Goal: Task Accomplishment & Management: Complete application form

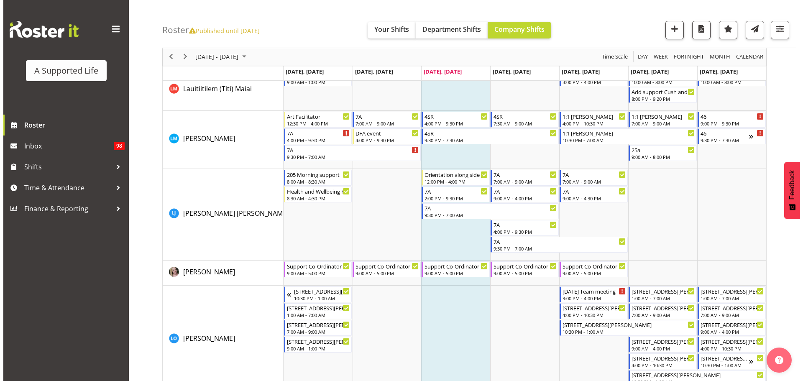
scroll to position [3011, 0]
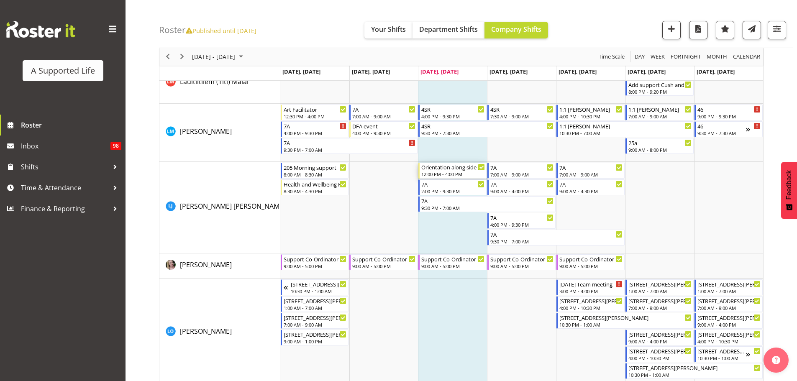
click at [453, 171] on div "Orientation along side Jenna and Josh 12:00 PM - 4:00 PM" at bounding box center [453, 171] width 64 height 16
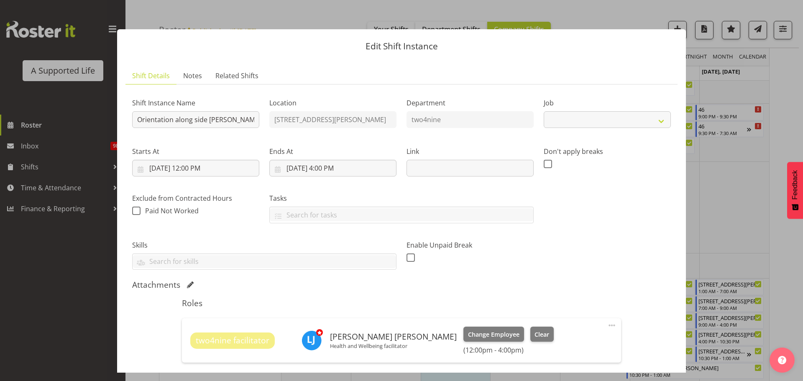
select select "4112"
click at [204, 170] on input "10/8/2025, 12:00 PM" at bounding box center [195, 168] width 127 height 17
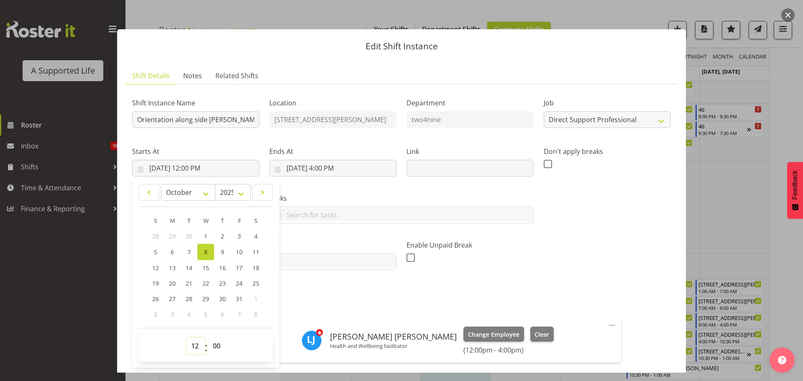
click at [195, 347] on select "00 01 02 03 04 05 06 07 08 09 10 11 12 13 14 15 16 17 18 19 20 21 22 23" at bounding box center [195, 345] width 19 height 17
select select "9"
click at [186, 337] on select "00 01 02 03 04 05 06 07 08 09 10 11 12 13 14 15 16 17 18 19 20 21 22 23" at bounding box center [195, 345] width 19 height 17
type input "10/8/2025, 9:00 AM"
click at [353, 274] on div "Skills Epilepsy Trained Fetal Alcohol Spectrum Disorder Trained Gender - Female…" at bounding box center [264, 251] width 274 height 47
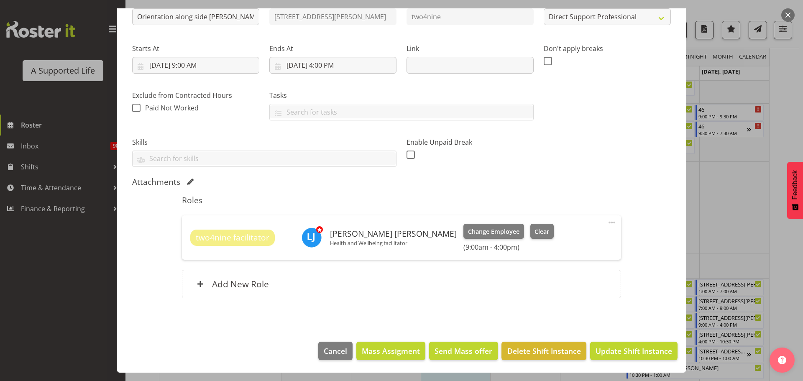
scroll to position [0, 0]
click at [649, 357] on button "Update Shift Instance" at bounding box center [633, 351] width 87 height 18
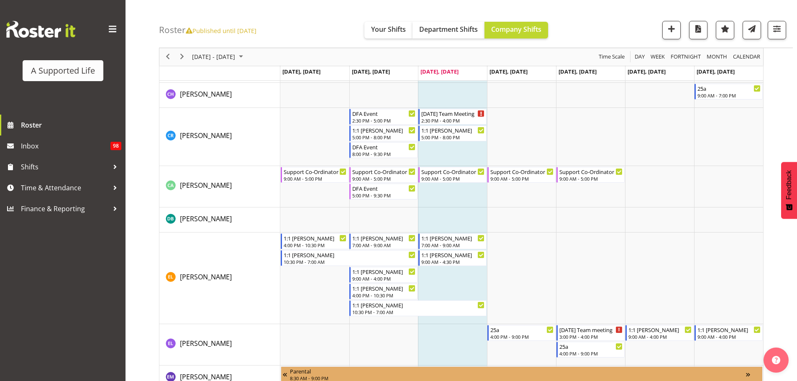
scroll to position [3011, 0]
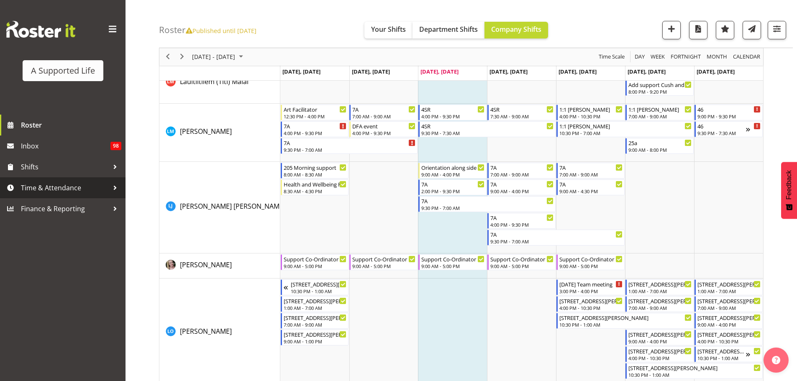
click at [78, 186] on span "Time & Attendance" at bounding box center [65, 187] width 88 height 13
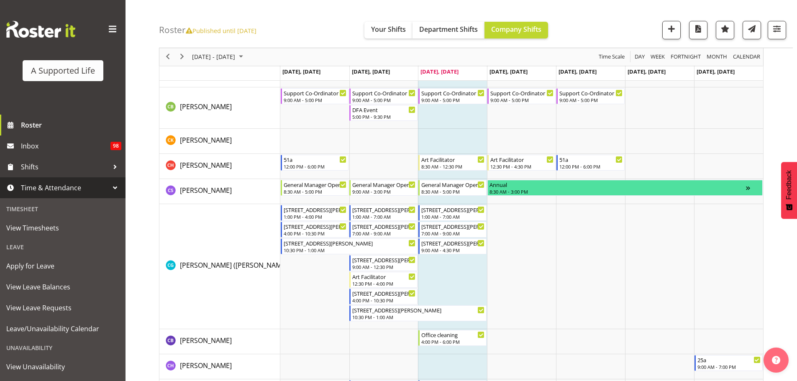
scroll to position [1171, 0]
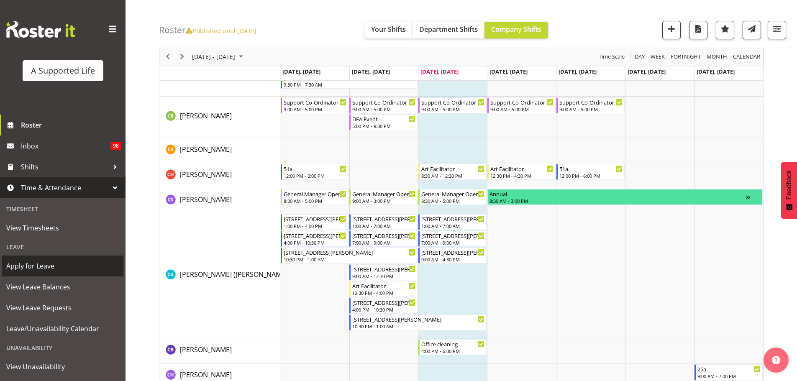
click at [49, 268] on span "Apply for Leave" at bounding box center [62, 266] width 113 height 13
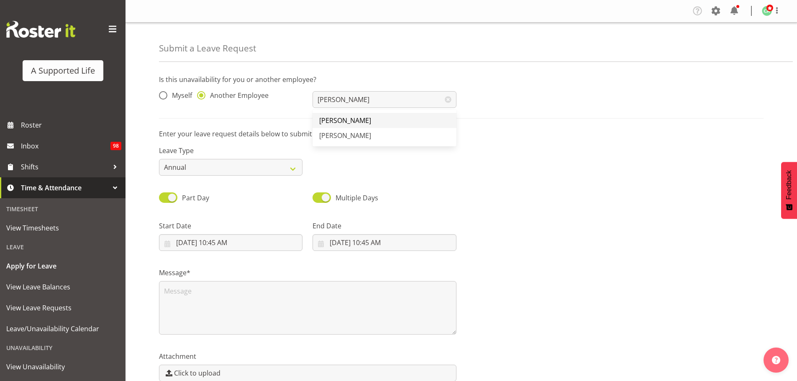
click at [371, 120] on link "[PERSON_NAME]" at bounding box center [383, 120] width 143 height 15
type input "[PERSON_NAME]"
click at [219, 171] on select "Annual Sick Bereavement Domestic Violence Parental Jury Service Day In Lieu Oth…" at bounding box center [230, 167] width 143 height 17
select select "Sick"
click at [159, 159] on select "Annual Sick Bereavement Domestic Violence Parental Jury Service Day In Lieu Oth…" at bounding box center [230, 167] width 143 height 17
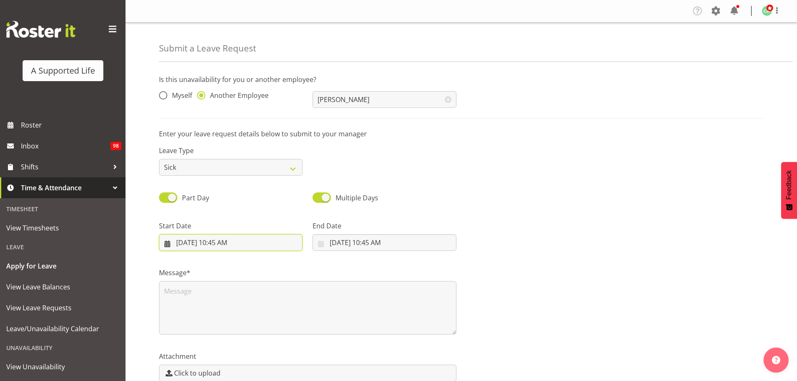
click at [223, 242] on input "10/8/2025, 10:45 AM" at bounding box center [230, 242] width 143 height 17
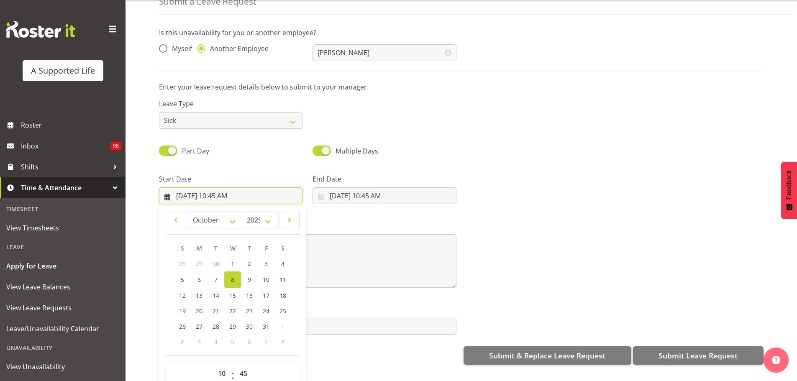
scroll to position [43, 0]
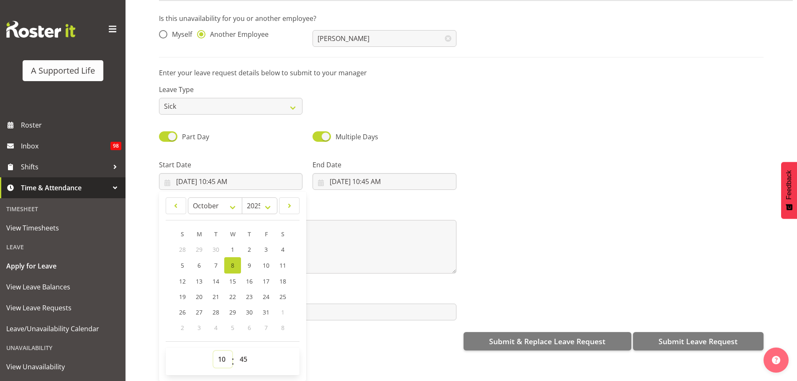
click at [223, 354] on select "00 01 02 03 04 05 06 07 08 09 10 11 12 13 14 15 16 17 18 19 20 21 22 23" at bounding box center [222, 359] width 19 height 17
select select "8"
click at [213, 351] on select "00 01 02 03 04 05 06 07 08 09 10 11 12 13 14 15 16 17 18 19 20 21 22 23" at bounding box center [222, 359] width 19 height 17
type input "10/8/2025, 8:45 AM"
drag, startPoint x: 241, startPoint y: 357, endPoint x: 242, endPoint y: 348, distance: 8.4
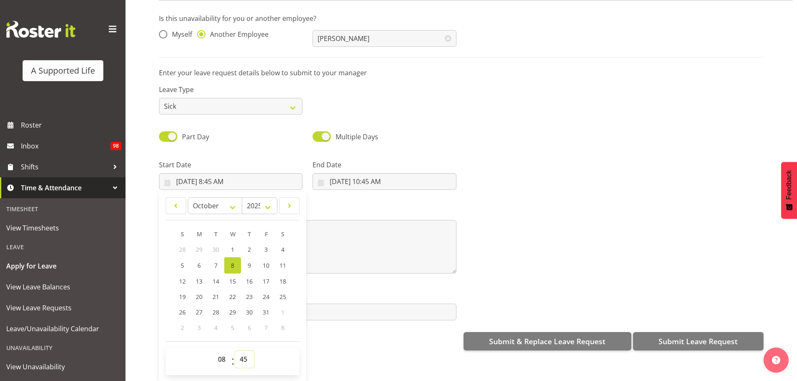
click at [242, 356] on select "00 01 02 03 04 05 06 07 08 09 10 11 12 13 14 15 16 17 18 19 20 21 22 23 24 25 2…" at bounding box center [244, 359] width 19 height 17
select select "30"
click at [235, 351] on select "00 01 02 03 04 05 06 07 08 09 10 11 12 13 14 15 16 17 18 19 20 21 22 23 24 25 2…" at bounding box center [244, 359] width 19 height 17
type input "10/8/2025, 8:30 AM"
click at [330, 150] on div "End Date 10/8/2025, 10:45 AM January February March April May June July August …" at bounding box center [383, 171] width 153 height 47
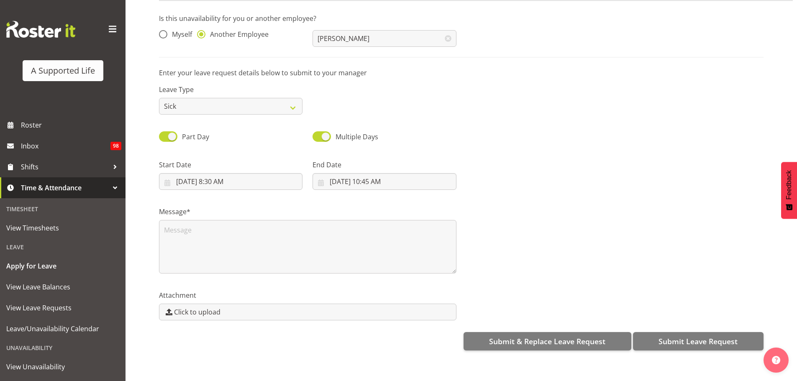
scroll to position [0, 0]
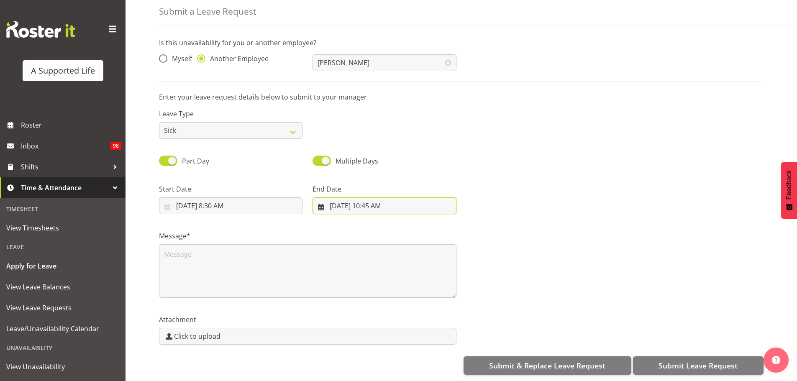
click at [369, 203] on input "10/8/2025, 10:45 AM" at bounding box center [383, 205] width 143 height 17
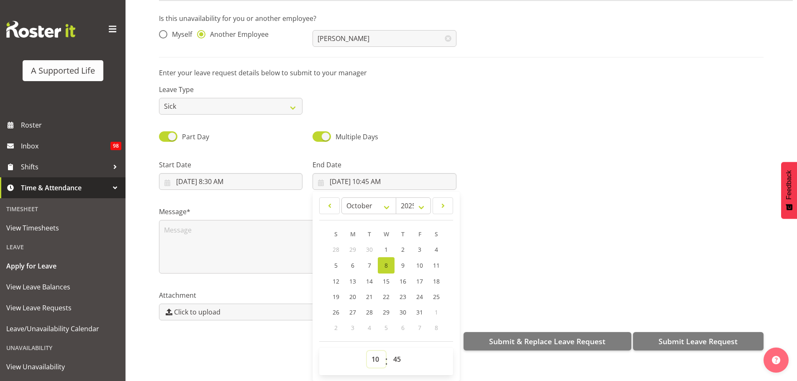
click at [376, 354] on select "00 01 02 03 04 05 06 07 08 09 10 11 12 13 14 15 16 17 18 19 20 21 22 23" at bounding box center [376, 359] width 19 height 17
select select "12"
click at [367, 351] on select "00 01 02 03 04 05 06 07 08 09 10 11 12 13 14 15 16 17 18 19 20 21 22 23" at bounding box center [376, 359] width 19 height 17
type input "10/8/2025, 12:45 PM"
click at [397, 355] on select "00 01 02 03 04 05 06 07 08 09 10 11 12 13 14 15 16 17 18 19 20 21 22 23 24 25 2…" at bounding box center [397, 359] width 19 height 17
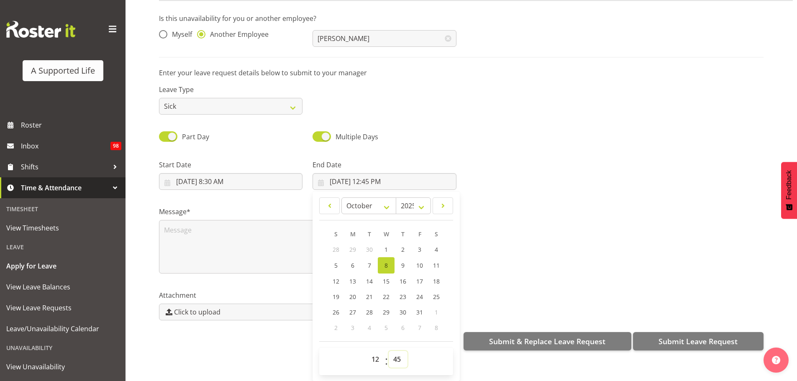
select select "0"
click at [388, 351] on select "00 01 02 03 04 05 06 07 08 09 10 11 12 13 14 15 16 17 18 19 20 21 22 23 24 25 2…" at bounding box center [397, 359] width 19 height 17
type input "10/8/2025, 12:00 PM"
click at [452, 99] on div "Leave Type Annual Sick Bereavement Domestic Violence Parental Jury Service Day …" at bounding box center [461, 96] width 614 height 47
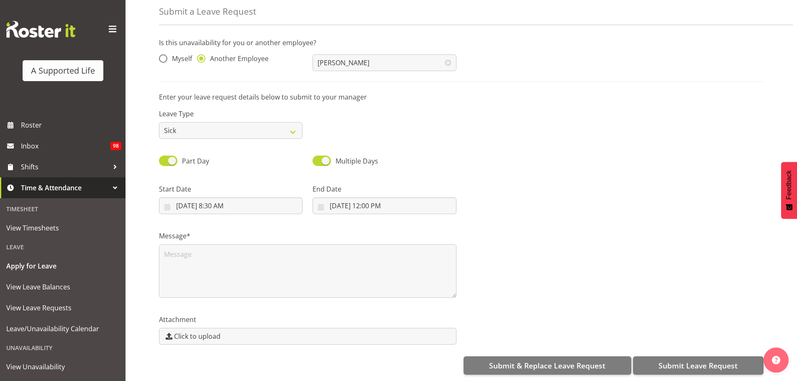
click at [257, 294] on div "Message*" at bounding box center [307, 261] width 307 height 84
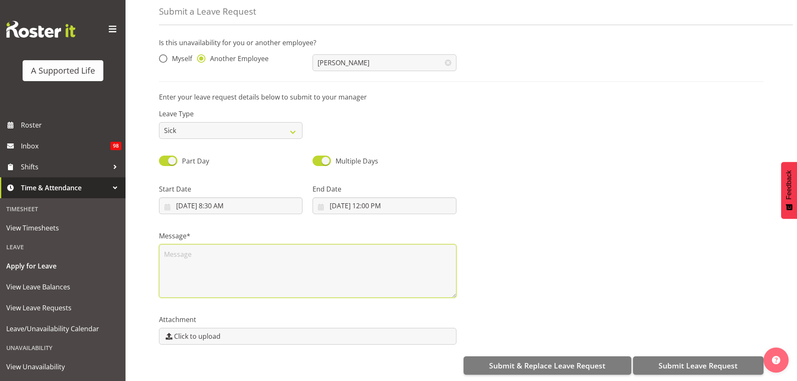
click at [263, 264] on textarea at bounding box center [307, 271] width 297 height 54
type textarea "Sick"
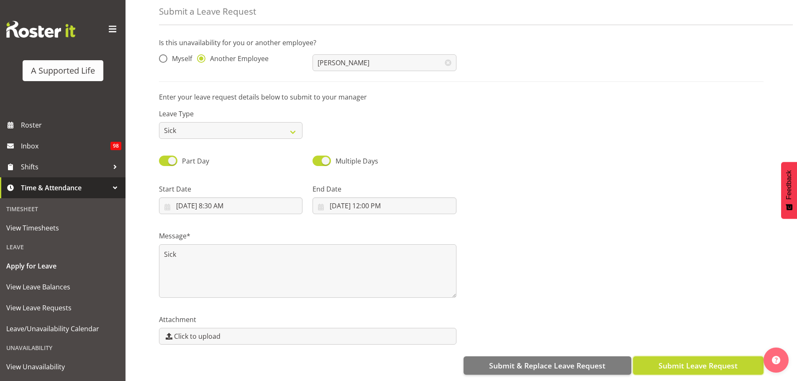
click at [709, 360] on span "Submit Leave Request" at bounding box center [697, 365] width 79 height 11
